Goal: Transaction & Acquisition: Purchase product/service

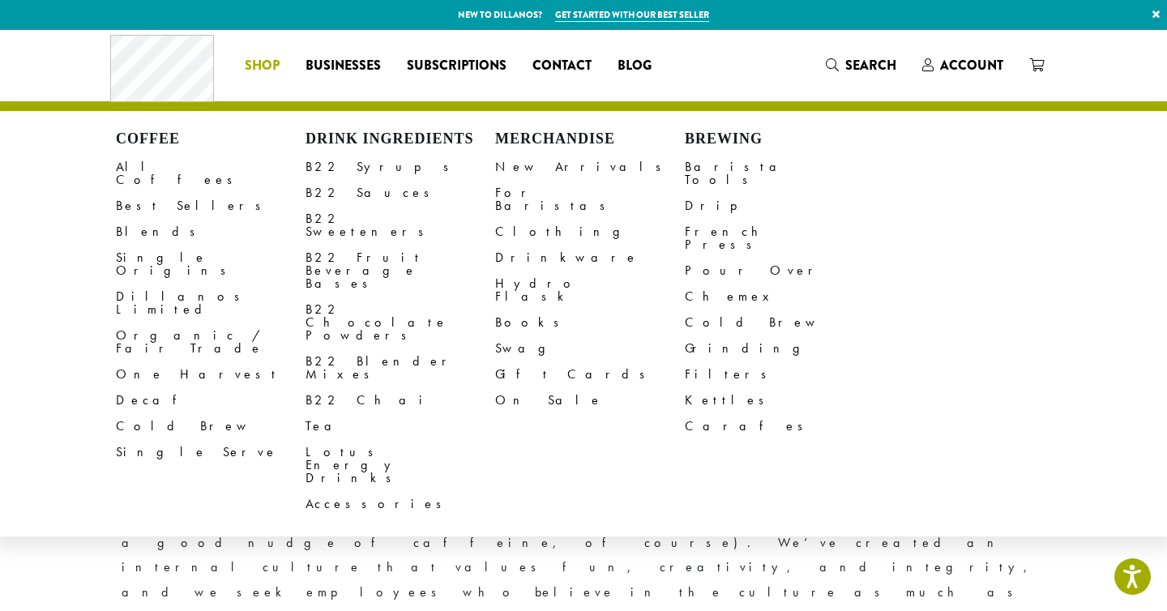
click at [266, 65] on span "Shop" at bounding box center [262, 66] width 35 height 20
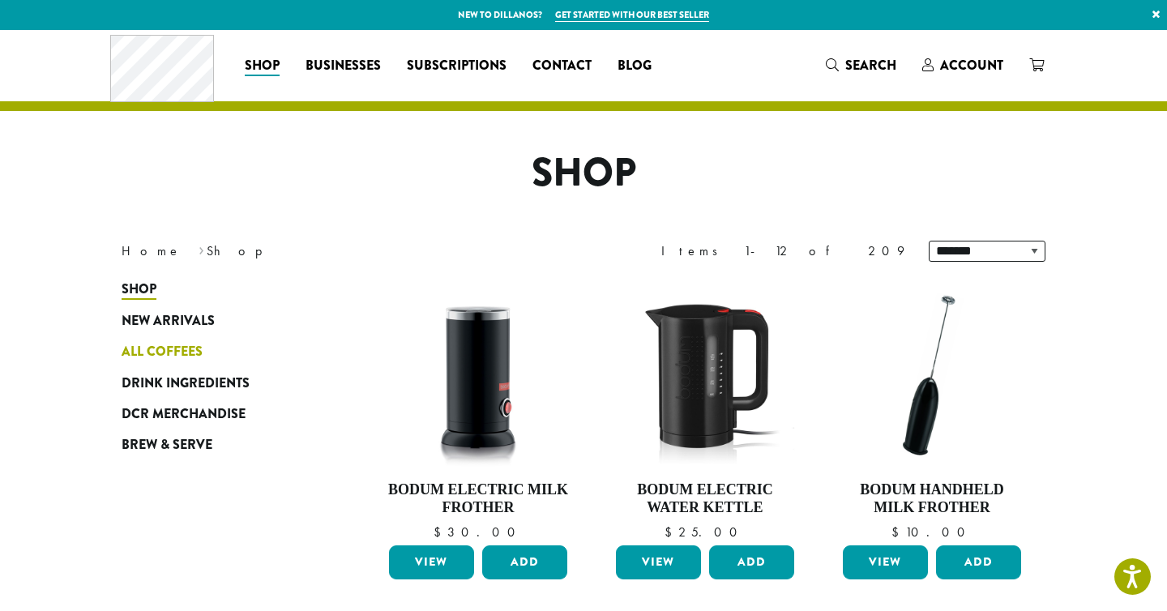
click at [156, 351] on span "All Coffees" at bounding box center [162, 352] width 81 height 20
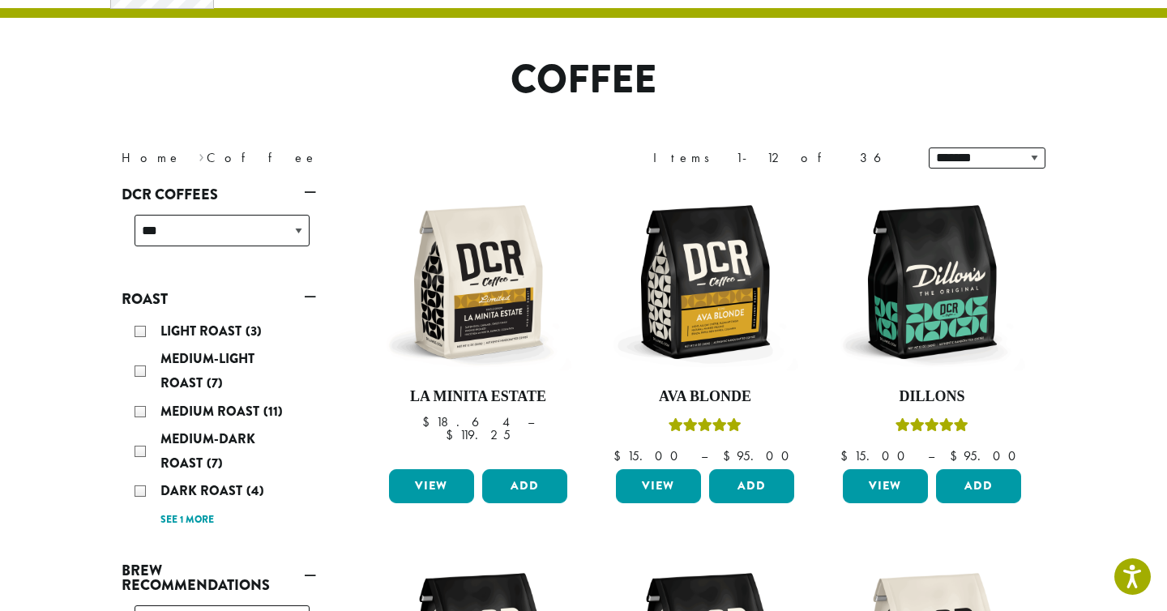
scroll to position [96, 0]
